Goal: Transaction & Acquisition: Purchase product/service

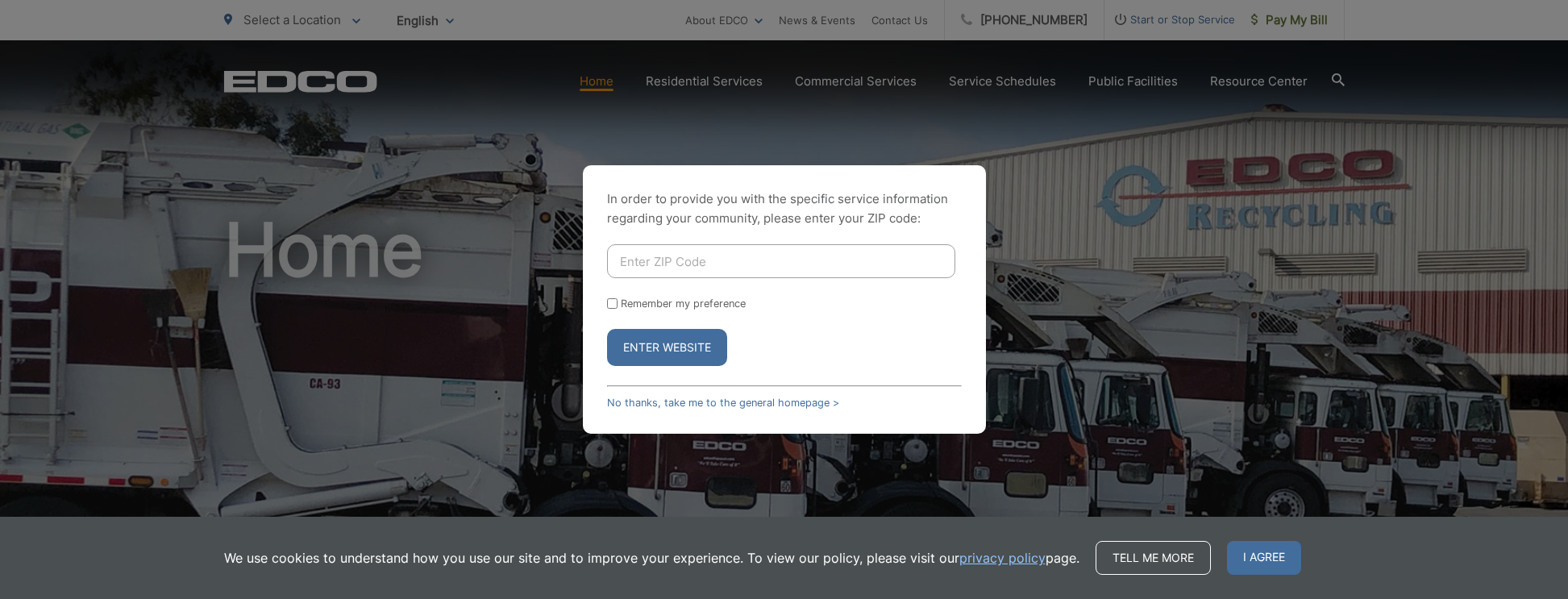
click at [692, 260] on input "Enter ZIP Code" at bounding box center [781, 261] width 349 height 33
type input "92020"
click at [671, 349] on button "Enter Website" at bounding box center [666, 348] width 120 height 37
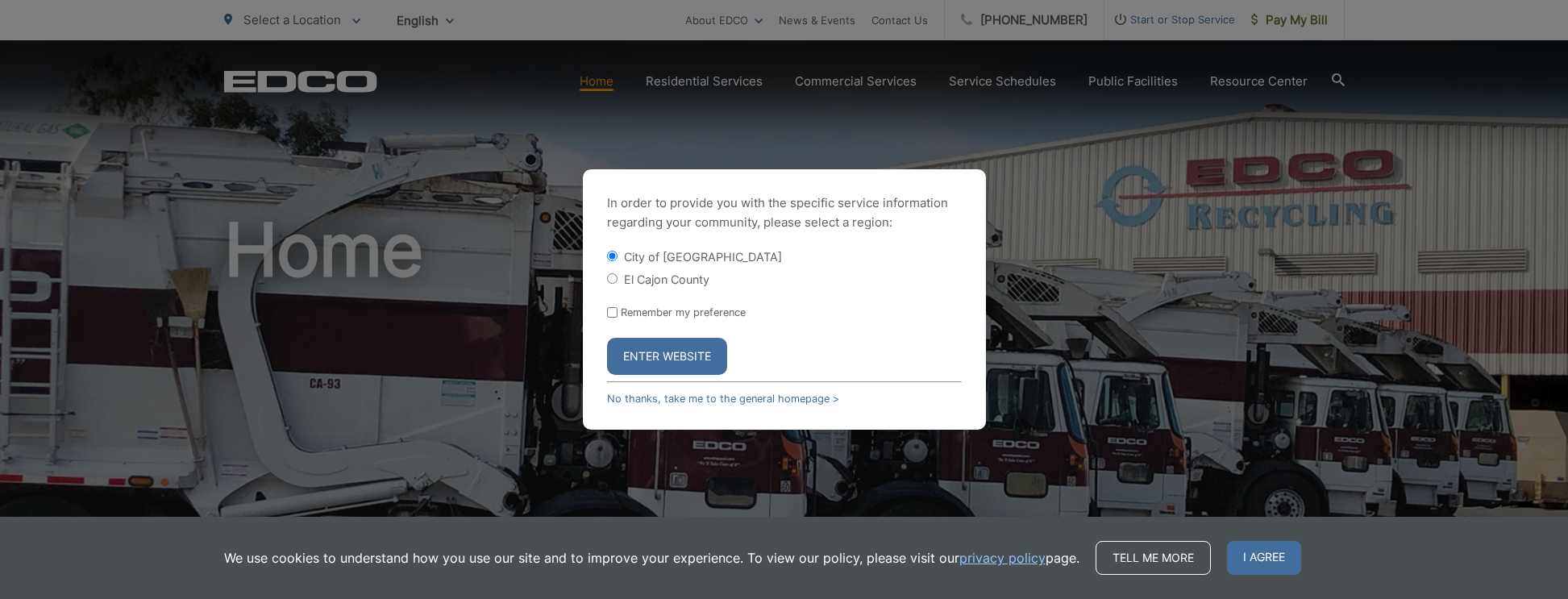
click at [681, 354] on button "Enter Website" at bounding box center [666, 356] width 120 height 37
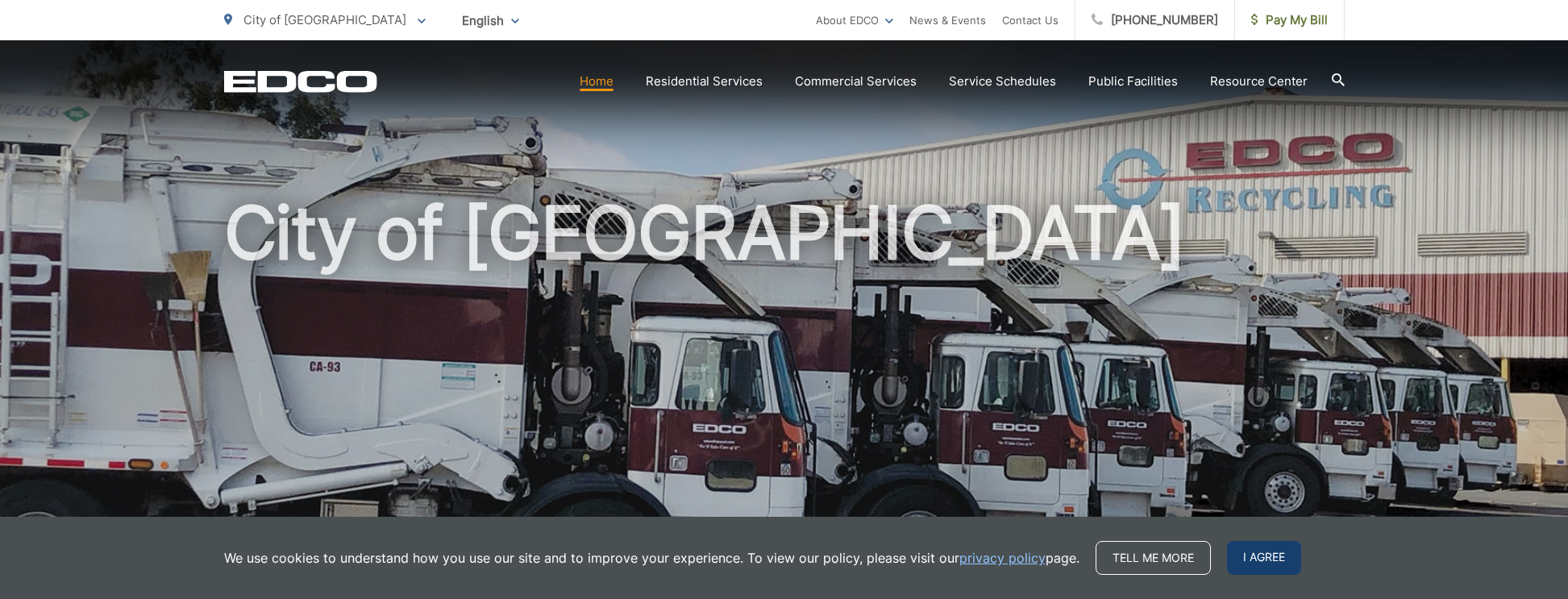
click at [1245, 552] on span "I agree" at bounding box center [1264, 558] width 74 height 33
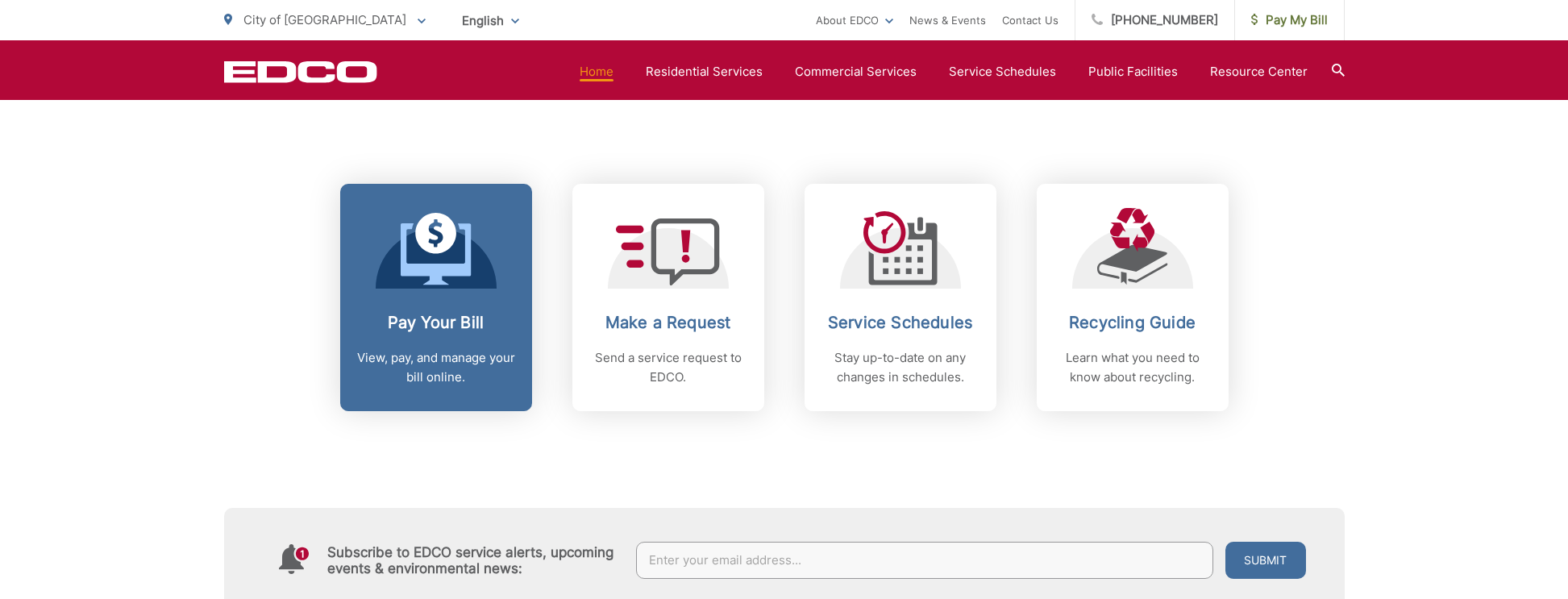
scroll to position [616, 1]
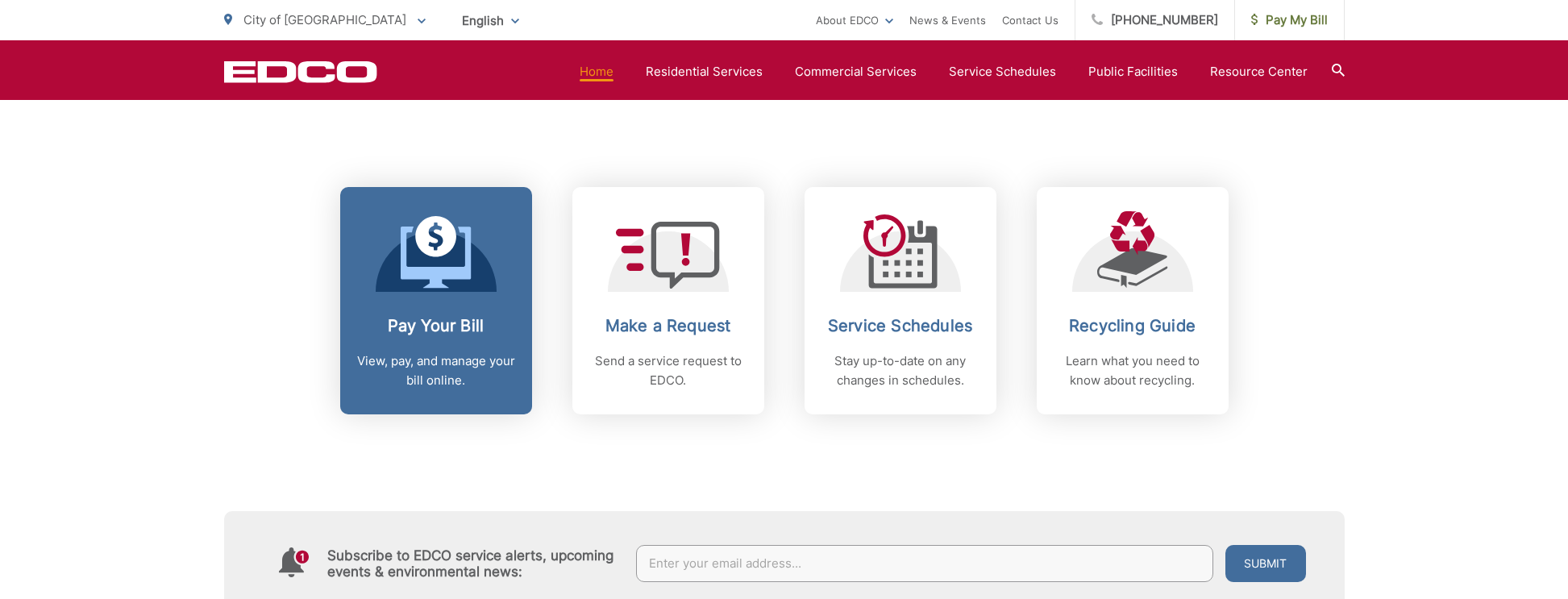
click at [453, 345] on div "Pay Your Bill View, pay, and manage your bill online." at bounding box center [436, 353] width 160 height 74
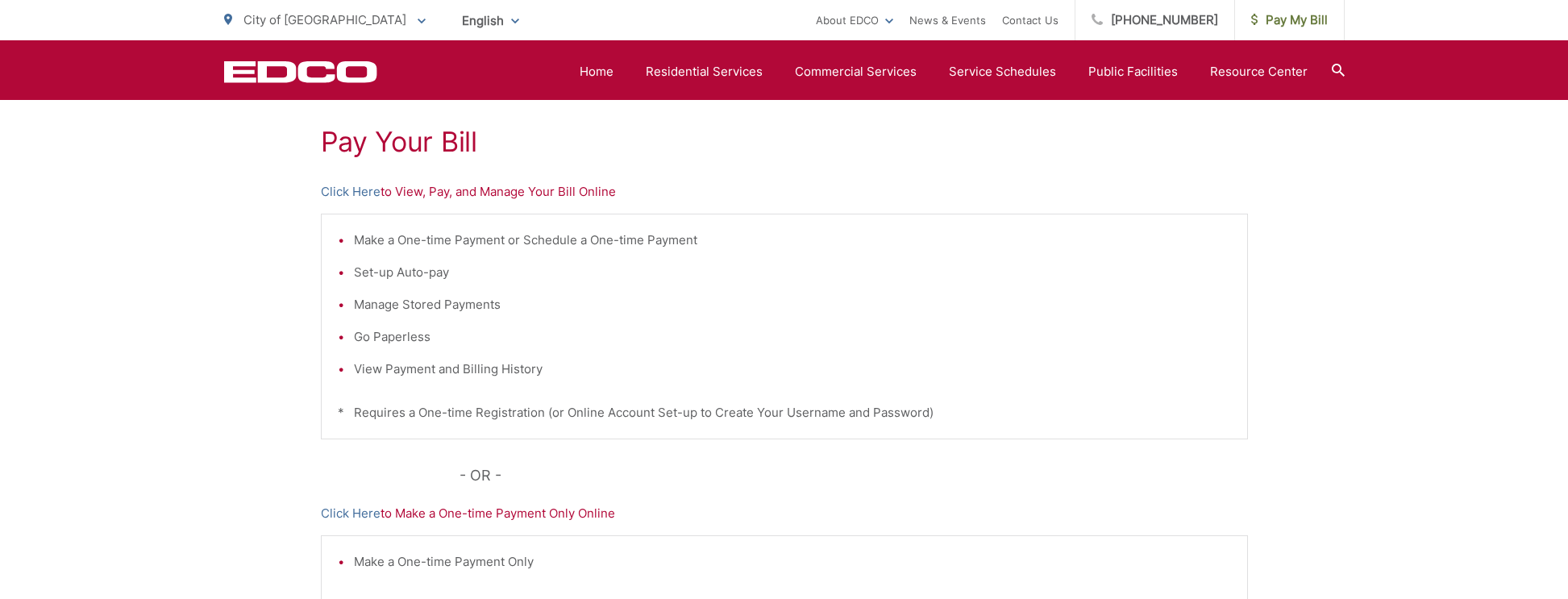
scroll to position [296, 0]
click at [362, 186] on link "Click Here" at bounding box center [350, 189] width 59 height 20
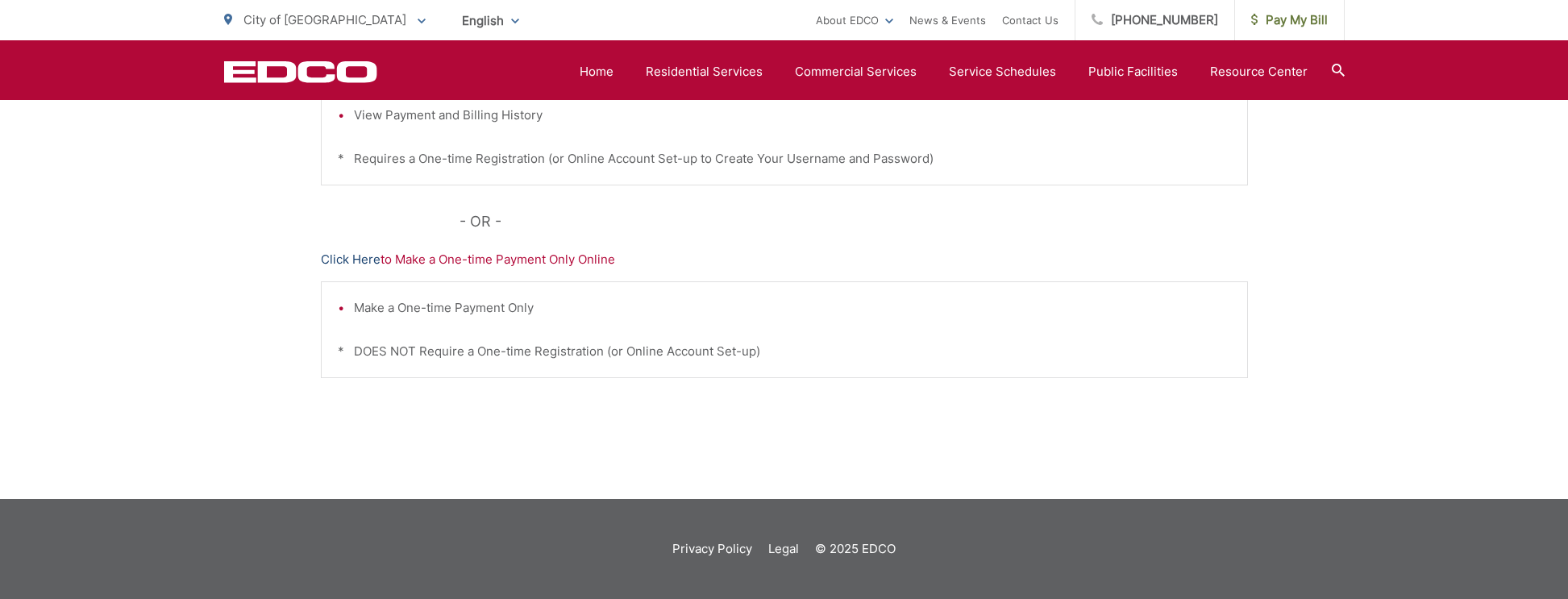
scroll to position [547, 0]
click at [355, 260] on link "Click Here" at bounding box center [350, 260] width 59 height 20
